Goal: Answer question/provide support

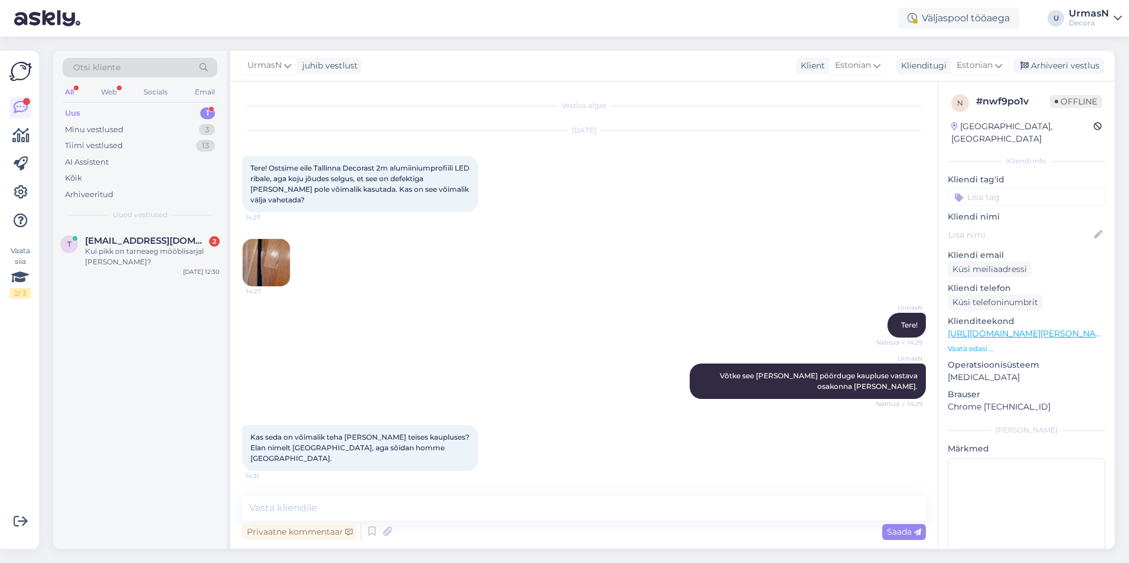
scroll to position [274, 0]
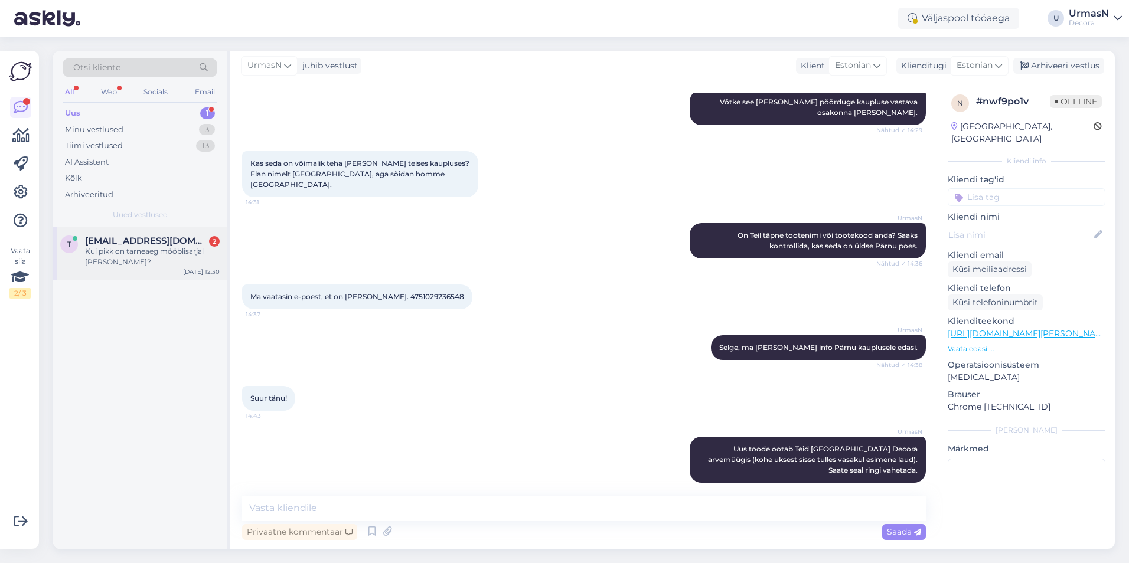
click at [165, 252] on div "Kui pikk on tarneaeg mööblisarjal [PERSON_NAME]?" at bounding box center [152, 256] width 135 height 21
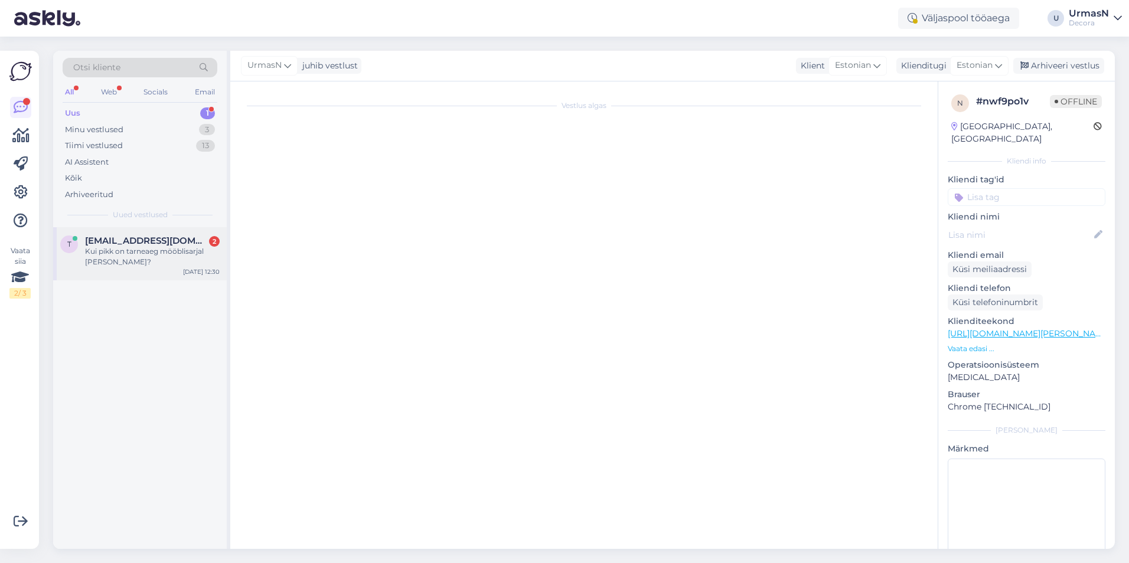
scroll to position [0, 0]
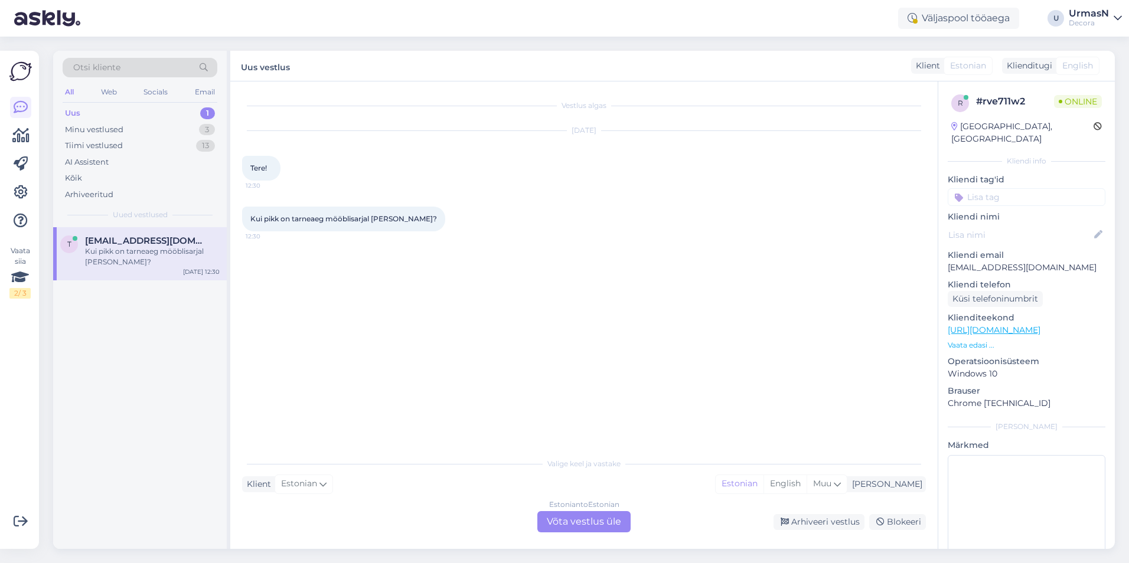
click at [969, 340] on p "Vaata edasi ..." at bounding box center [1027, 345] width 158 height 11
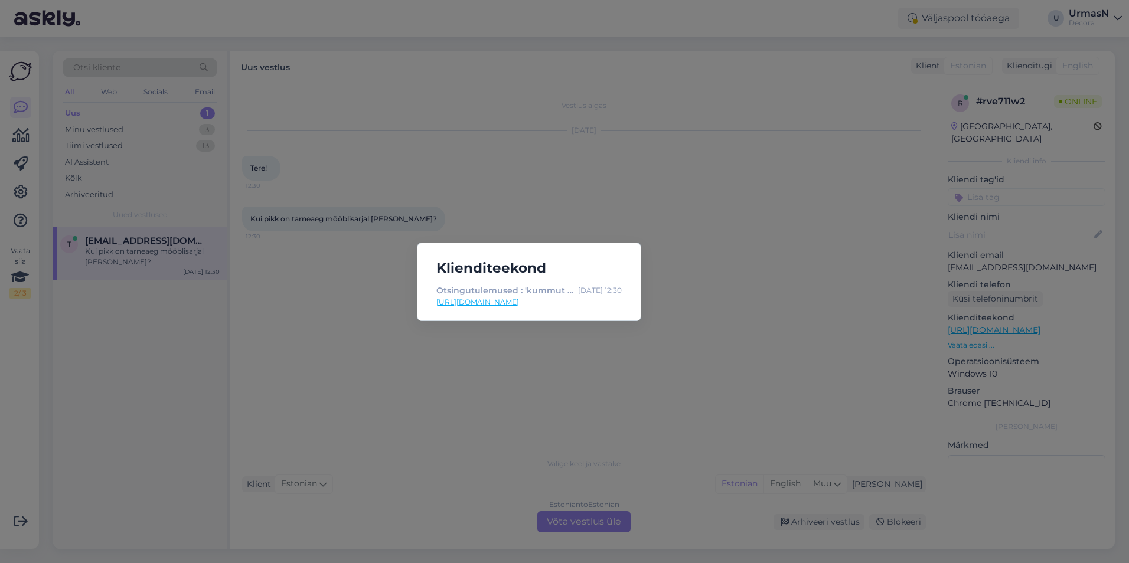
click at [565, 520] on div "Klienditeekond Otsingutulemused : 'kummut sacha' | Decora [DATE] 12:30 [URL][DO…" at bounding box center [564, 281] width 1129 height 563
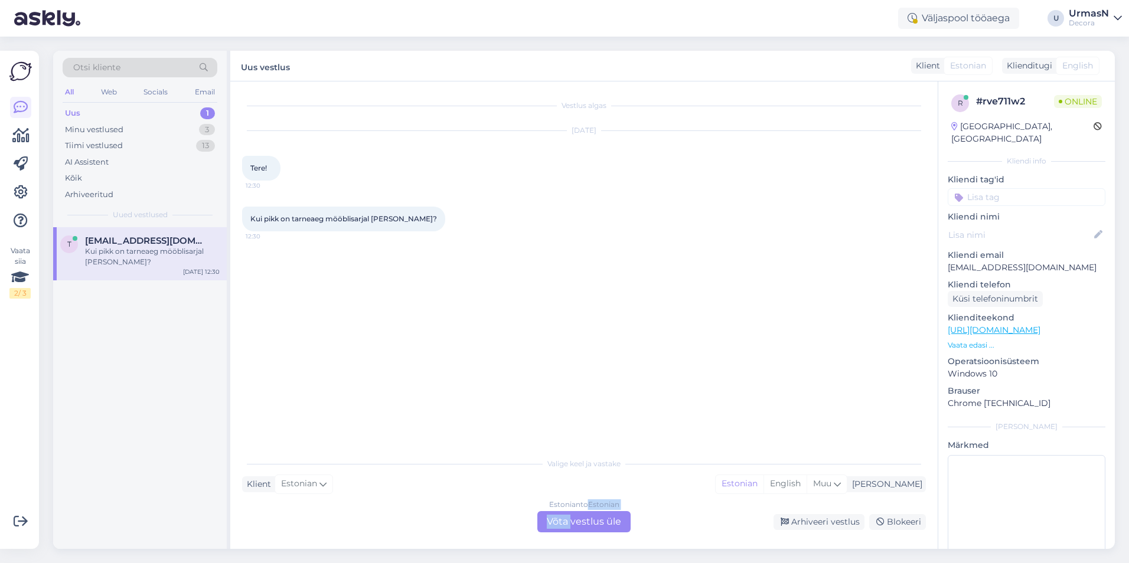
click at [565, 520] on div "Estonian to Estonian Võta vestlus üle" at bounding box center [583, 521] width 93 height 21
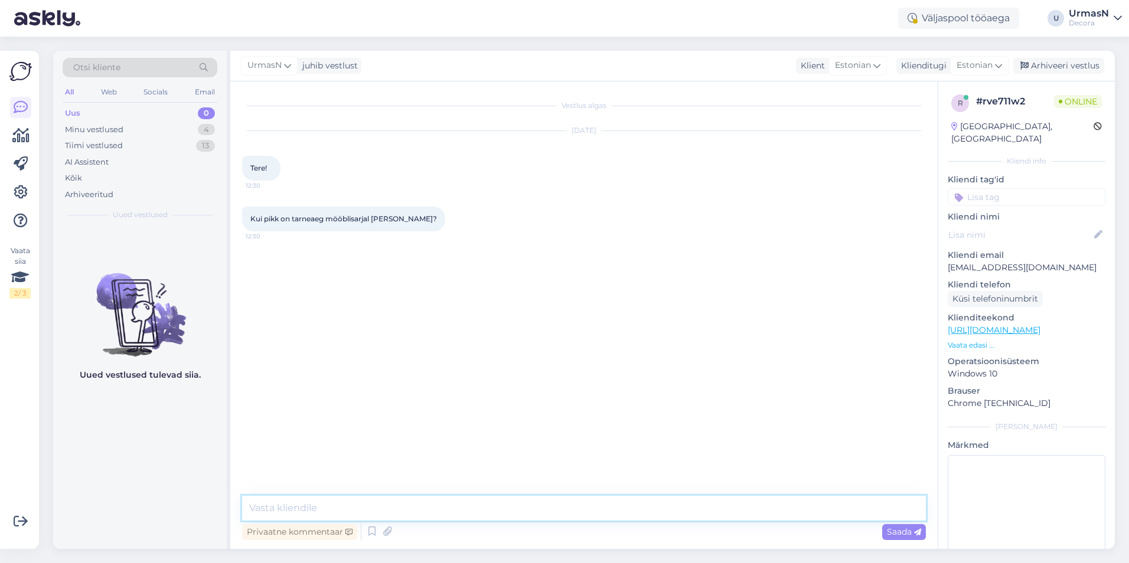
click at [306, 507] on textarea at bounding box center [584, 508] width 684 height 25
type textarea "Tere!"
click at [274, 504] on textarea at bounding box center [584, 508] width 684 height 25
type textarea "Need antakse tavaliselt järgmisel tööpäeval pärast tellimuse laekumist Omniva k…"
click at [909, 536] on span "Saada" at bounding box center [904, 532] width 34 height 11
